Goal: Information Seeking & Learning: Check status

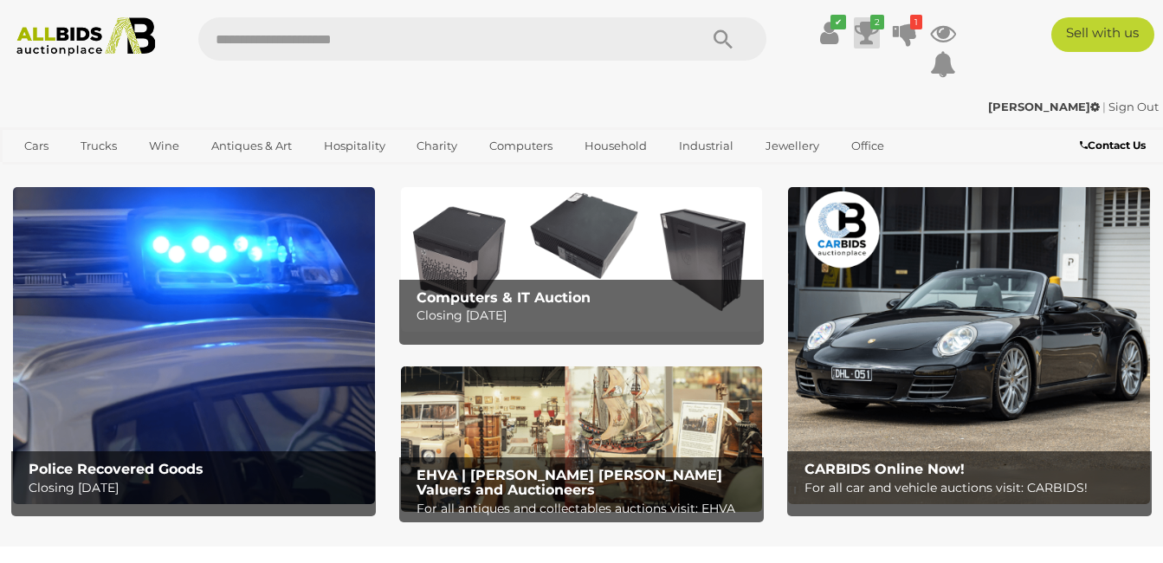
click at [863, 26] on icon at bounding box center [867, 32] width 24 height 31
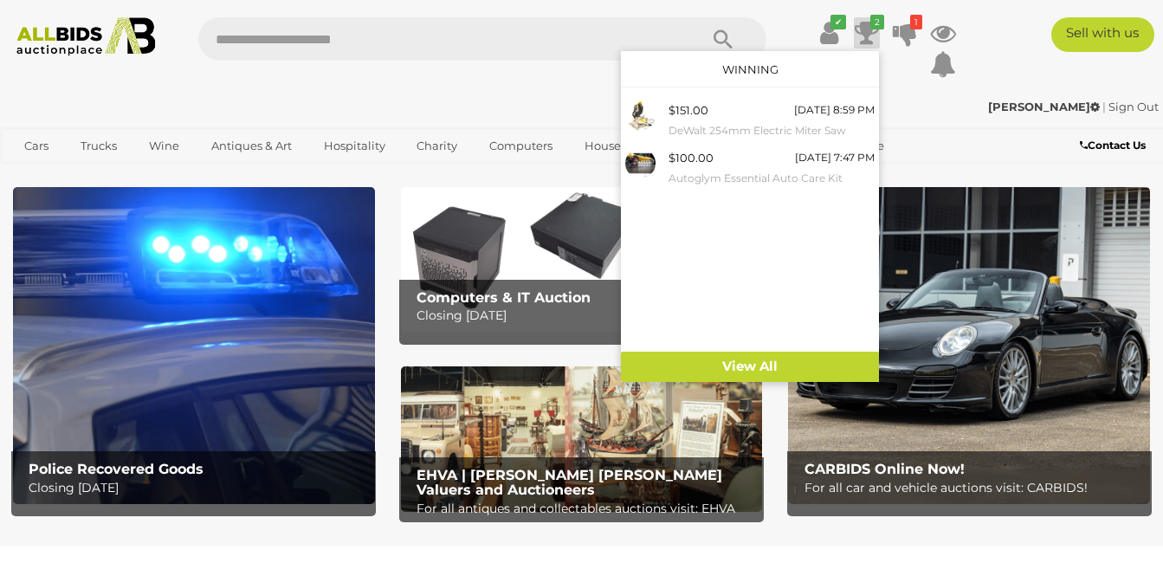
click at [863, 25] on icon at bounding box center [867, 32] width 24 height 31
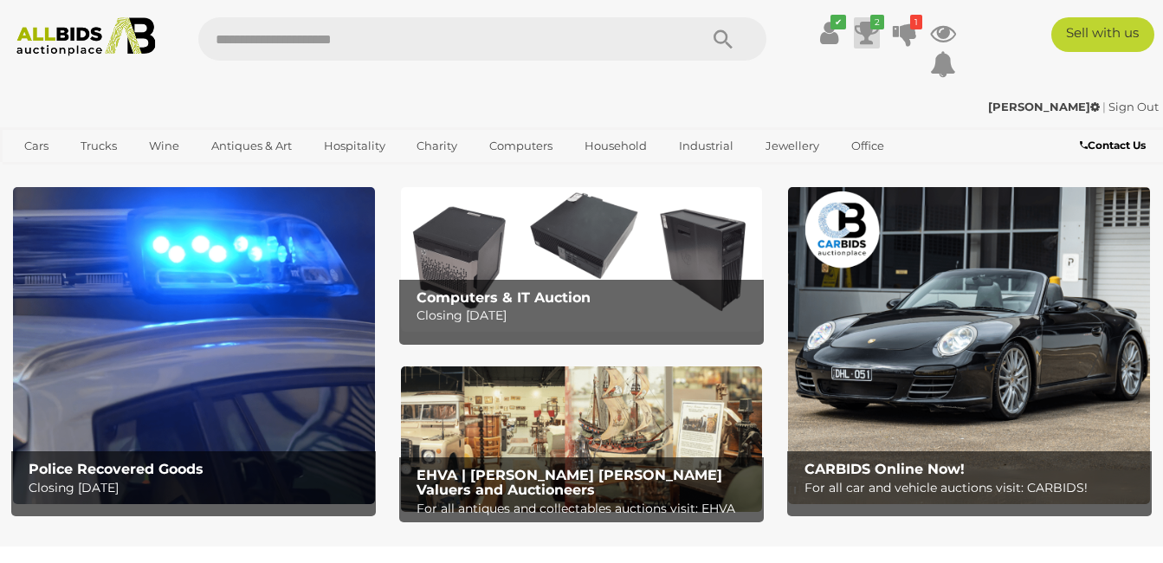
click at [865, 26] on icon at bounding box center [867, 32] width 24 height 31
click at [867, 29] on icon at bounding box center [867, 32] width 24 height 31
click at [864, 29] on icon at bounding box center [867, 32] width 24 height 31
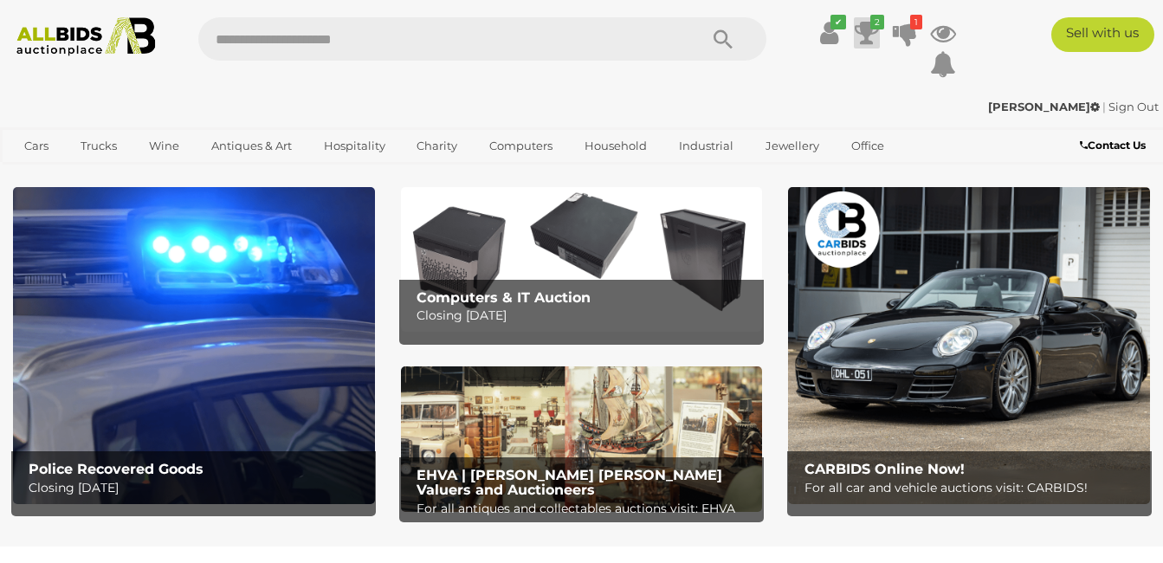
click at [864, 29] on icon at bounding box center [867, 32] width 24 height 31
click at [866, 35] on icon at bounding box center [867, 32] width 24 height 31
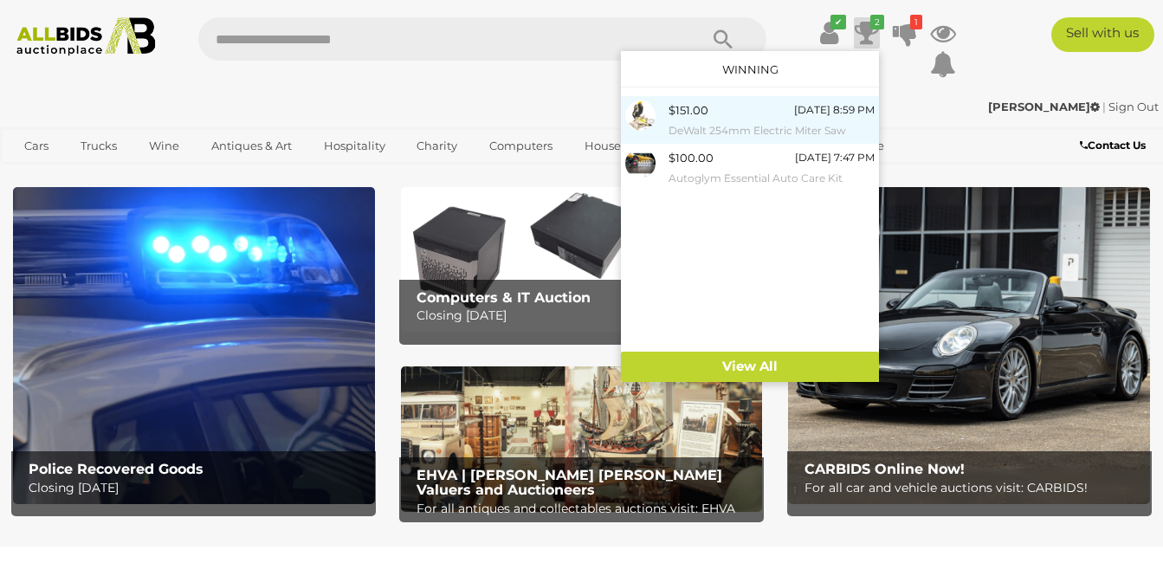
click at [645, 116] on img at bounding box center [640, 115] width 30 height 30
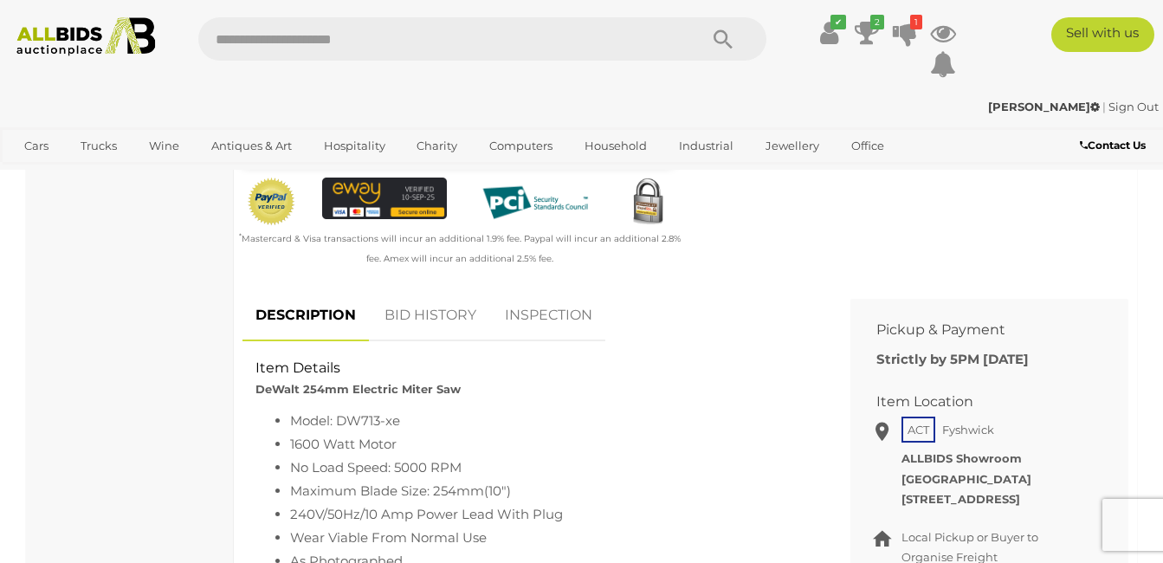
scroll to position [346, 0]
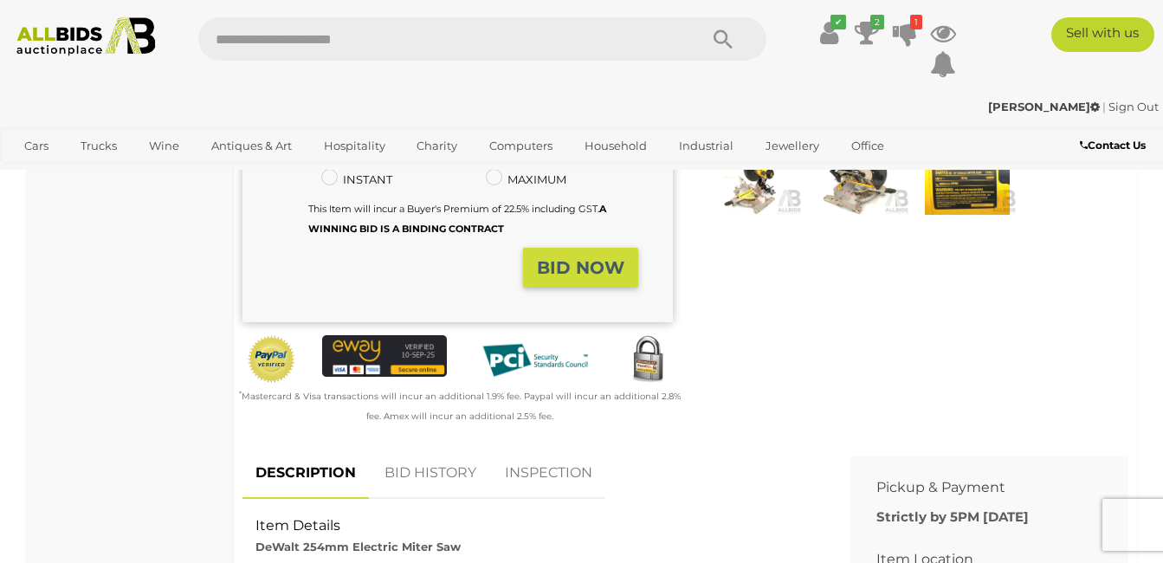
click at [445, 470] on link "BID HISTORY" at bounding box center [430, 473] width 118 height 51
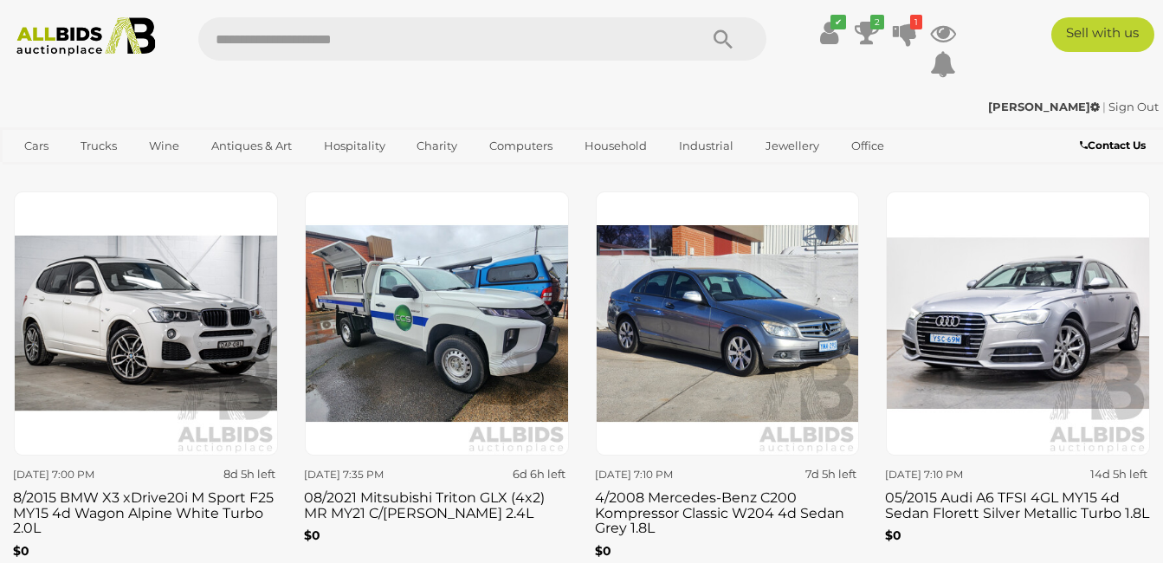
scroll to position [2165, 0]
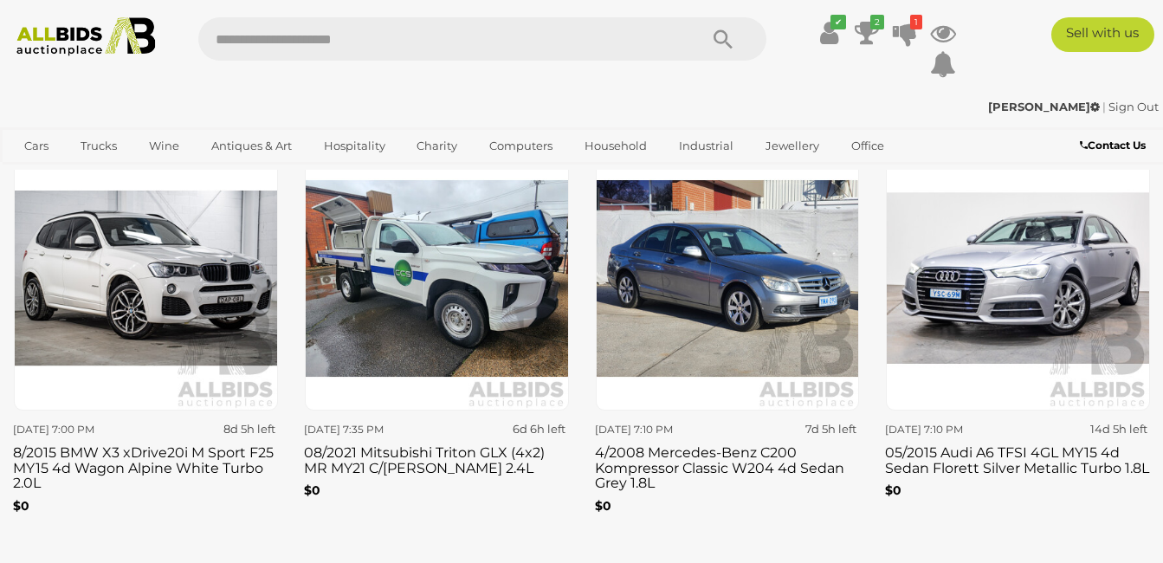
click at [462, 260] on img at bounding box center [437, 278] width 264 height 264
